Goal: Task Accomplishment & Management: Manage account settings

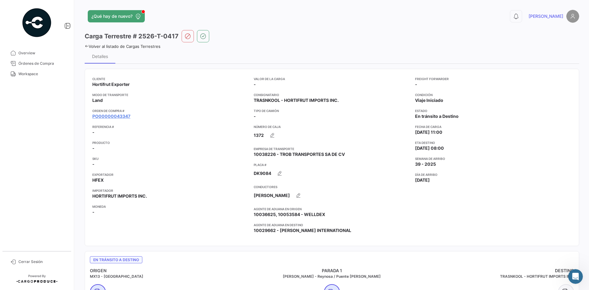
scroll to position [444, 0]
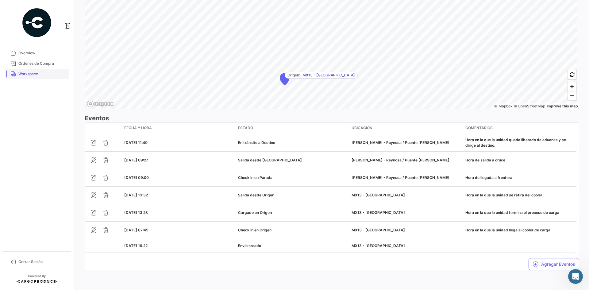
drag, startPoint x: 37, startPoint y: 79, endPoint x: 36, endPoint y: 72, distance: 7.4
click at [37, 79] on mat-nav-list "Overview Órdenes de Compra Workspace" at bounding box center [37, 146] width 74 height 203
click at [36, 72] on span "Workspace" at bounding box center [42, 74] width 48 height 6
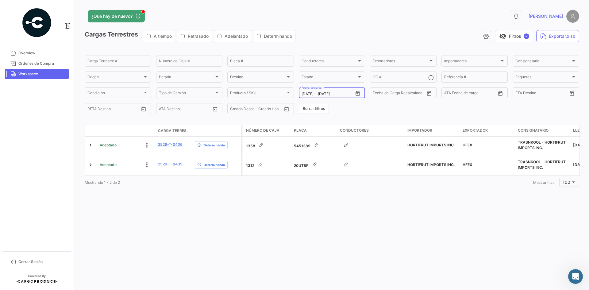
click at [362, 93] on button "Open calendar" at bounding box center [357, 93] width 9 height 9
click at [361, 181] on div "26" at bounding box center [360, 179] width 10 height 11
type input "[DATE]"
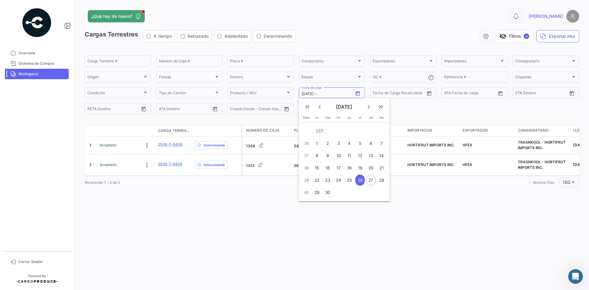
click at [361, 181] on div "26" at bounding box center [360, 179] width 10 height 11
type input "[DATE]"
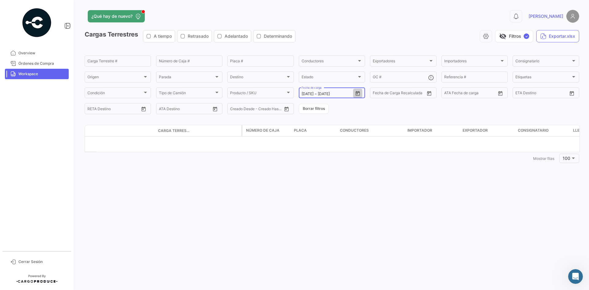
click at [358, 93] on icon "Open calendar" at bounding box center [358, 94] width 6 height 6
click at [348, 178] on div "25" at bounding box center [349, 179] width 10 height 11
type input "[DATE]"
click at [348, 178] on div "25" at bounding box center [349, 179] width 10 height 11
type input "[DATE]"
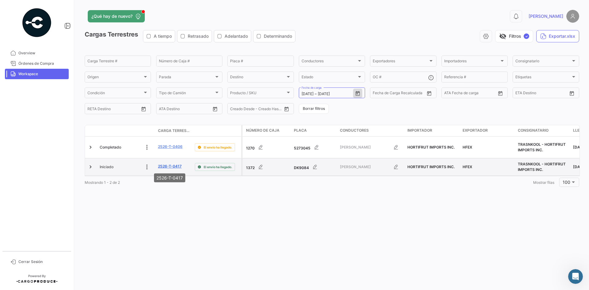
click at [165, 166] on link "2526-T-0417" at bounding box center [170, 166] width 24 height 6
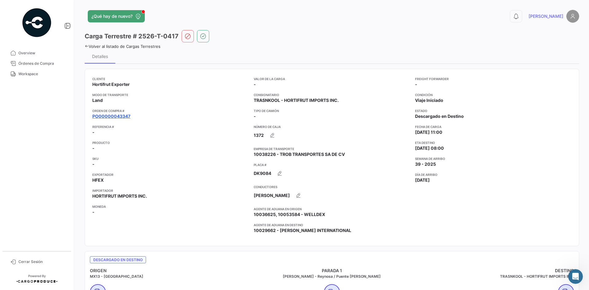
click at [120, 118] on link "PO00000043347" at bounding box center [111, 116] width 38 height 6
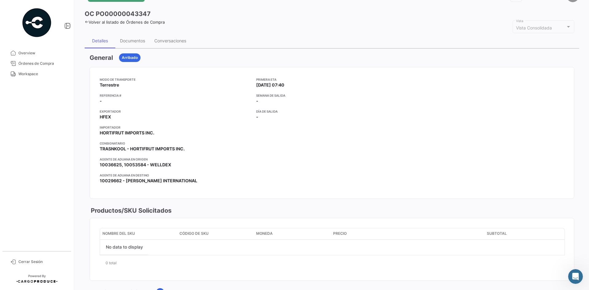
scroll to position [20, 0]
click at [138, 38] on div "Documentos" at bounding box center [132, 41] width 34 height 15
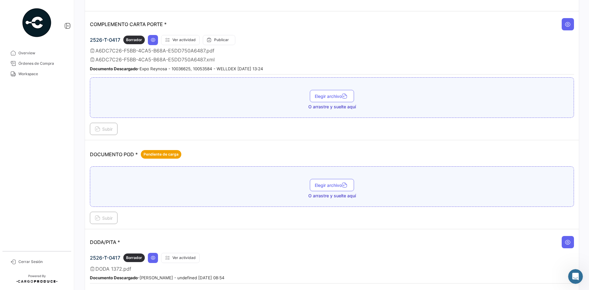
scroll to position [184, 0]
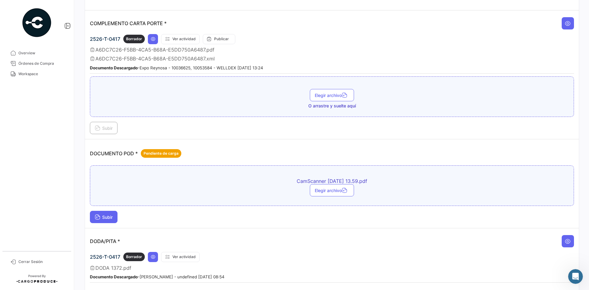
click at [110, 220] on button "Subir" at bounding box center [104, 217] width 28 height 12
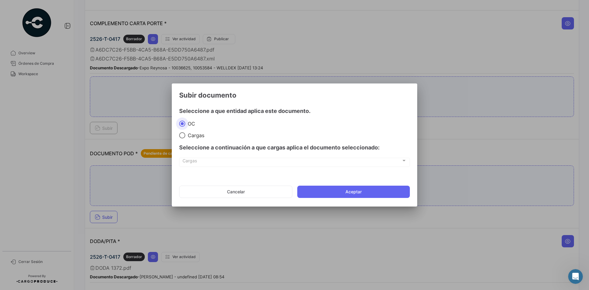
click at [190, 136] on span "Cargas" at bounding box center [194, 135] width 19 height 6
click at [185, 136] on input "Cargas" at bounding box center [182, 135] width 6 height 6
radio input "true"
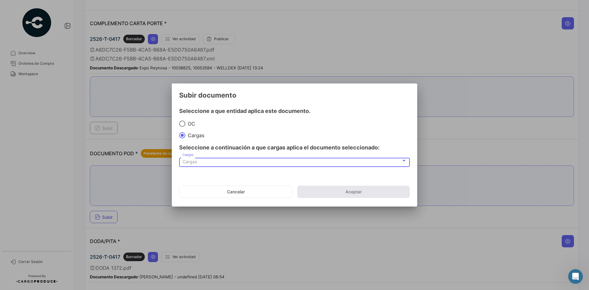
click at [195, 160] on span "Cargas" at bounding box center [189, 161] width 14 height 5
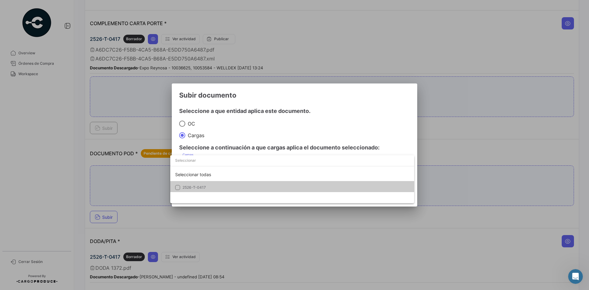
click at [201, 187] on span "2526-T-0417" at bounding box center [193, 187] width 23 height 5
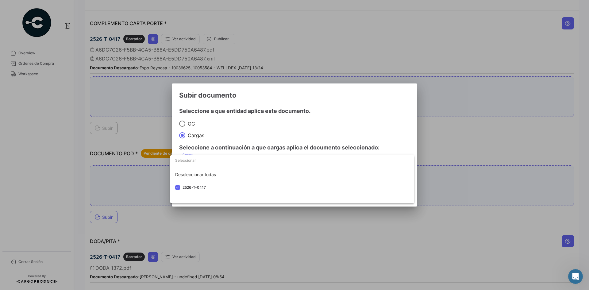
click at [380, 101] on div at bounding box center [294, 145] width 589 height 290
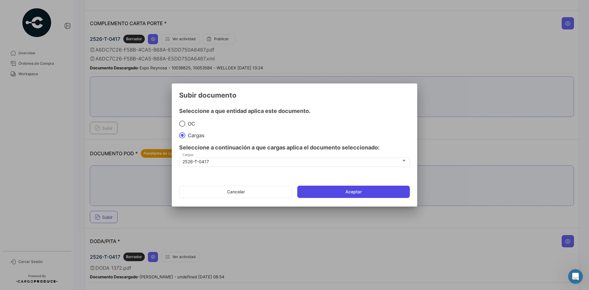
click at [364, 191] on button "Aceptar" at bounding box center [353, 191] width 113 height 12
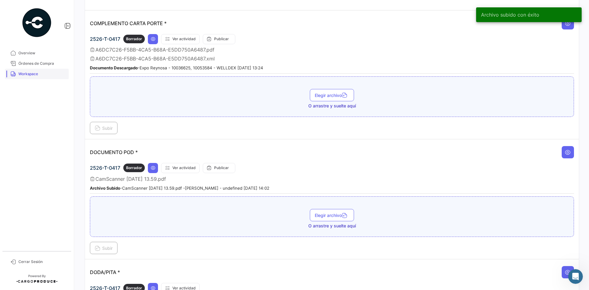
click at [32, 79] on mat-nav-list "Overview Órdenes de Compra Workspace" at bounding box center [37, 146] width 74 height 203
click at [32, 77] on link "Workspace" at bounding box center [37, 74] width 64 height 10
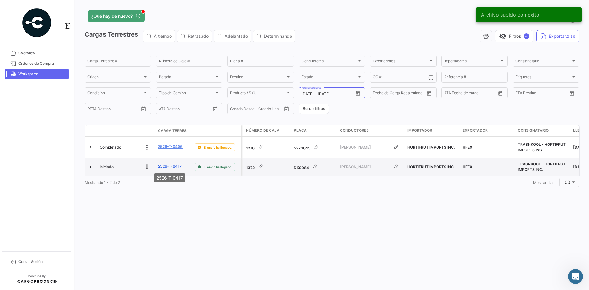
click at [167, 168] on link "2526-T-0417" at bounding box center [170, 166] width 24 height 6
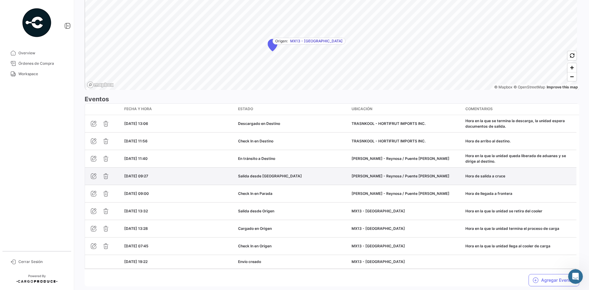
scroll to position [479, 0]
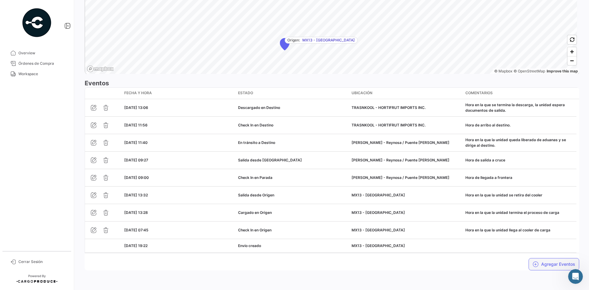
click at [543, 266] on button "Agregar Eventos" at bounding box center [553, 264] width 51 height 12
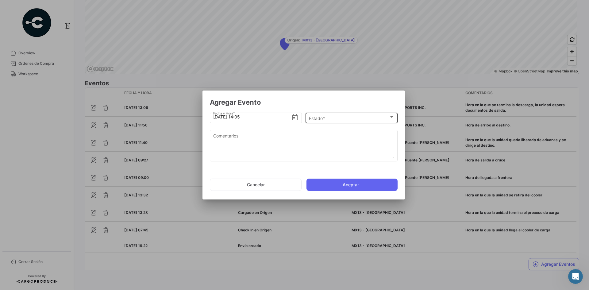
click at [321, 115] on div "Estado * Estado *" at bounding box center [352, 117] width 86 height 12
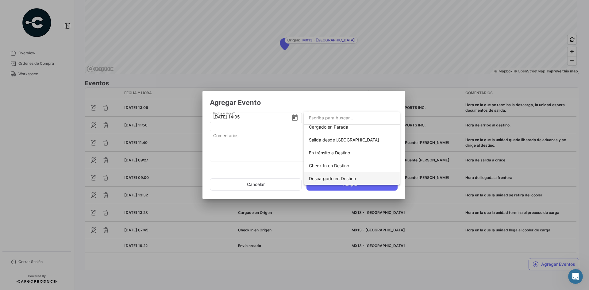
scroll to position [108, 0]
click at [321, 175] on span "Completado" at bounding box center [352, 178] width 86 height 13
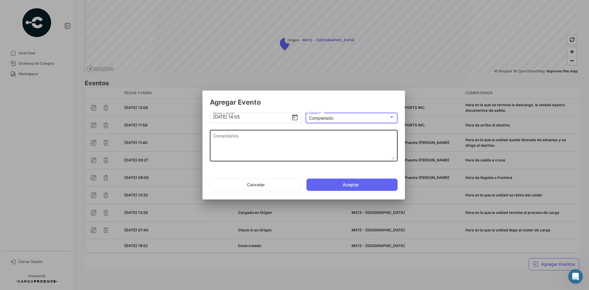
click at [256, 145] on textarea "Comentarios" at bounding box center [303, 145] width 181 height 27
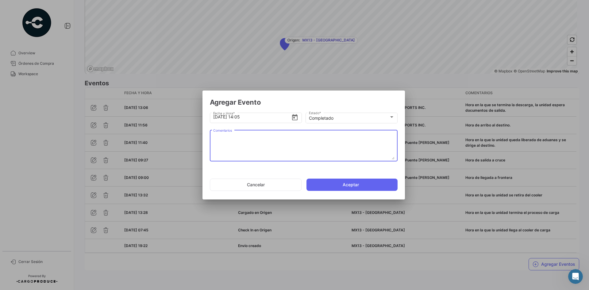
click at [270, 151] on textarea "Comentarios" at bounding box center [303, 145] width 181 height 27
paste textarea "Fin del viaje, [PERSON_NAME] en la que se retira de la bodega de entrega."
type textarea "Fin del viaje, [PERSON_NAME] en la que se retira de la bodega de entrega."
click at [323, 183] on button "Aceptar" at bounding box center [351, 184] width 91 height 12
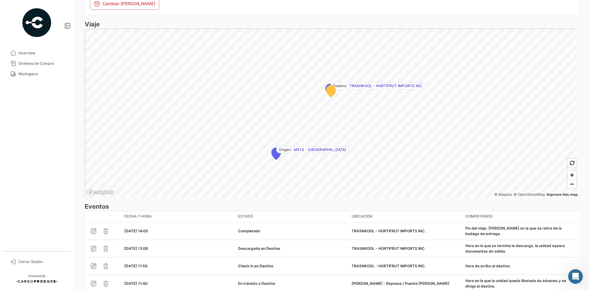
scroll to position [509, 0]
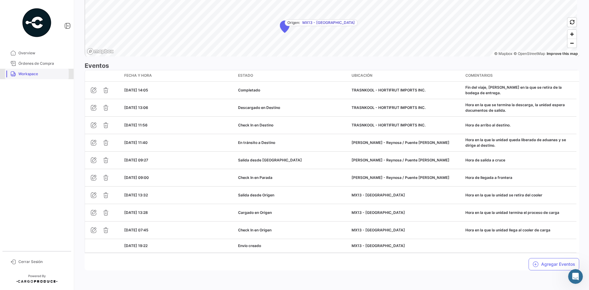
click at [47, 71] on link "Workspace" at bounding box center [37, 74] width 64 height 10
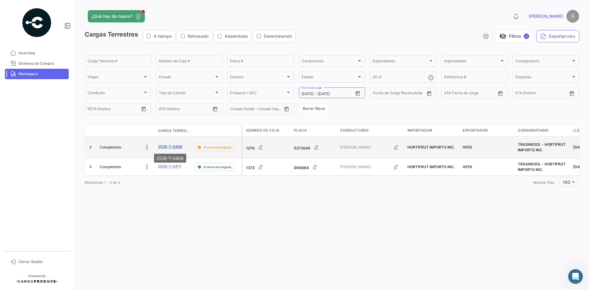
click at [161, 146] on link "2526-T-0406" at bounding box center [170, 147] width 25 height 6
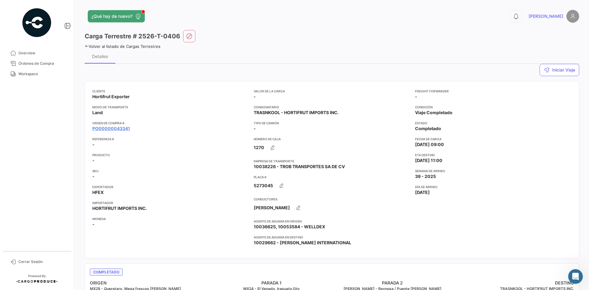
click at [115, 125] on app-card-info-title "Orden de Compra #" at bounding box center [170, 122] width 156 height 5
click at [117, 129] on link "PO00000043341" at bounding box center [111, 128] width 38 height 6
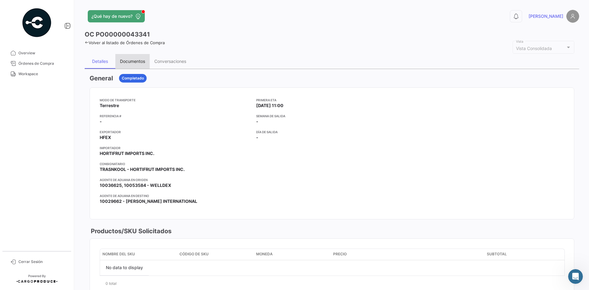
click at [132, 59] on div "Documentos" at bounding box center [132, 61] width 25 height 5
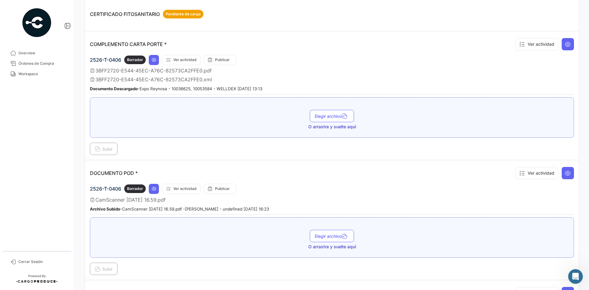
scroll to position [184, 0]
